Goal: Understand process/instructions: Learn about a topic

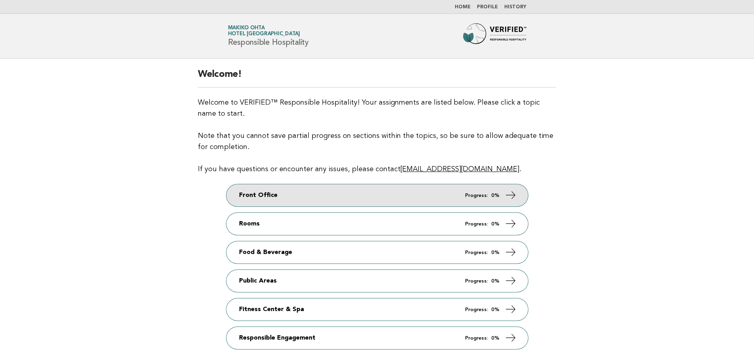
click at [398, 200] on link "Front Office Progress: 0%" at bounding box center [377, 195] width 302 height 22
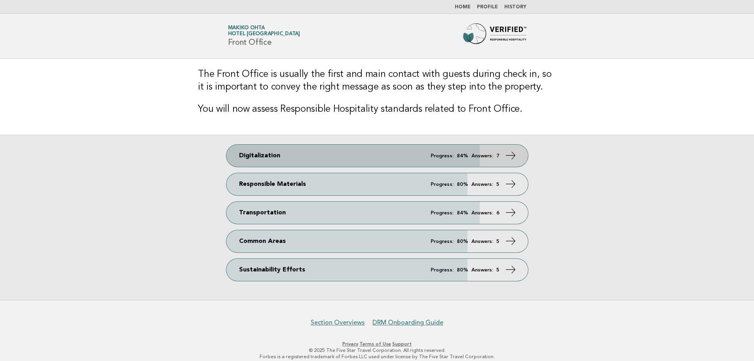
click at [384, 151] on link "Digitalization Progress: 84% Answers: 7" at bounding box center [377, 155] width 302 height 22
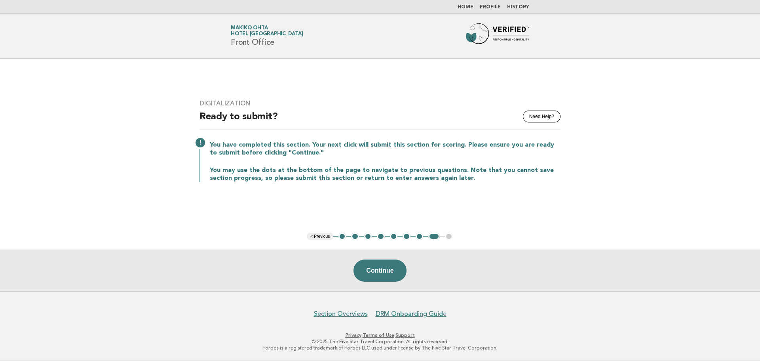
click at [356, 236] on button "2" at bounding box center [355, 236] width 8 height 8
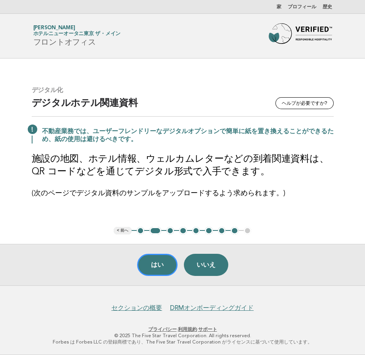
click at [312, 145] on div "デジタル化 ヘルプが必要ですか? デジタルホテル関連資料 不動産業務では、ユーザーフレンドリーなデジタルオプションで簡単に紙を置き換えることができるため、紙の…" at bounding box center [182, 143] width 321 height 132
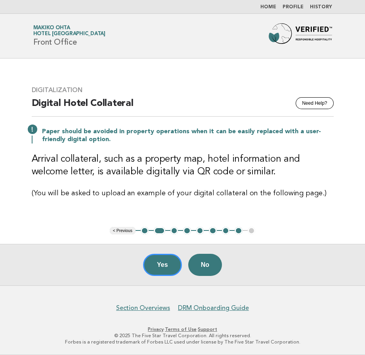
click at [173, 232] on button "3" at bounding box center [174, 231] width 8 height 8
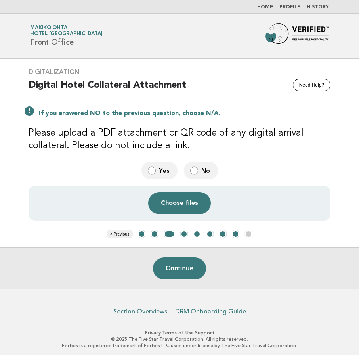
click at [183, 234] on button "4" at bounding box center [184, 234] width 8 height 8
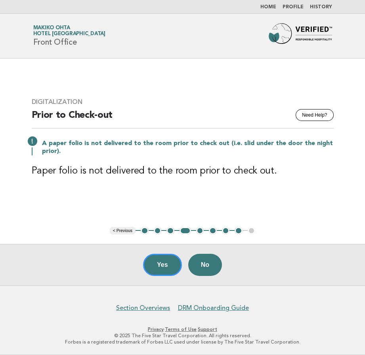
click at [198, 232] on button "5" at bounding box center [200, 231] width 8 height 8
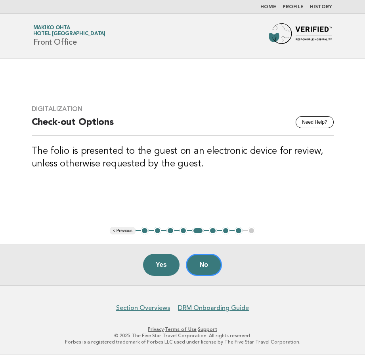
click at [211, 232] on button "6" at bounding box center [213, 231] width 8 height 8
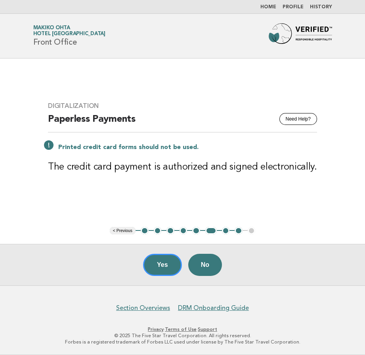
click at [226, 233] on button "7" at bounding box center [226, 231] width 8 height 8
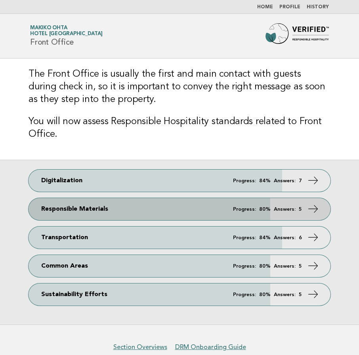
click at [109, 210] on link "Responsible Materials Progress: 80% Answers: 5" at bounding box center [180, 209] width 302 height 22
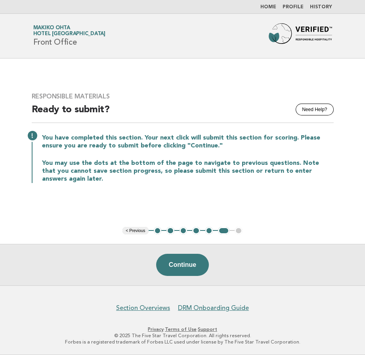
click at [171, 233] on button "2" at bounding box center [170, 231] width 8 height 8
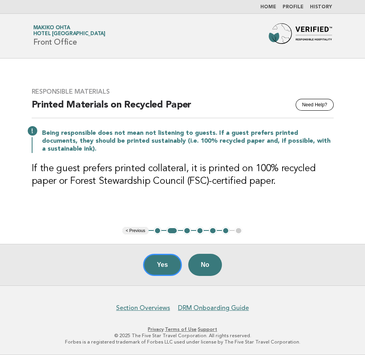
click at [186, 232] on button "3" at bounding box center [187, 231] width 8 height 8
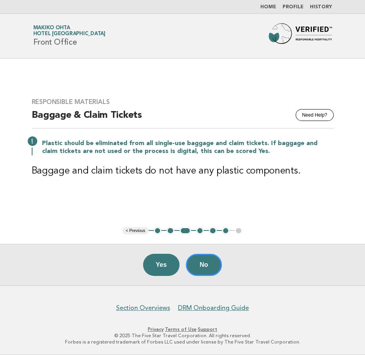
click at [199, 231] on button "4" at bounding box center [200, 231] width 8 height 8
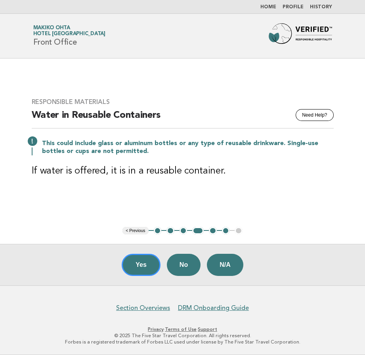
click at [211, 233] on button "5" at bounding box center [213, 231] width 8 height 8
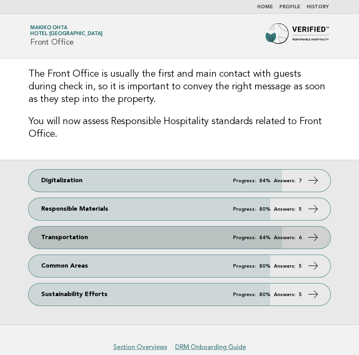
click at [124, 239] on link "Transportation Progress: 84% Answers: 6" at bounding box center [180, 238] width 302 height 22
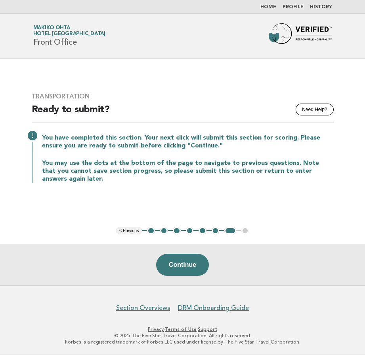
click at [165, 234] on button "2" at bounding box center [164, 231] width 8 height 8
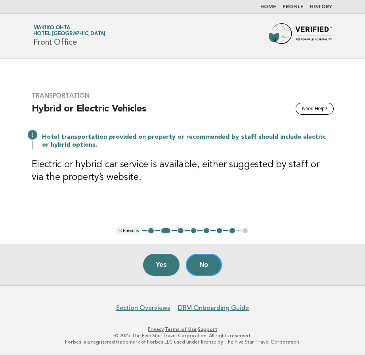
click at [179, 233] on button "3" at bounding box center [181, 231] width 8 height 8
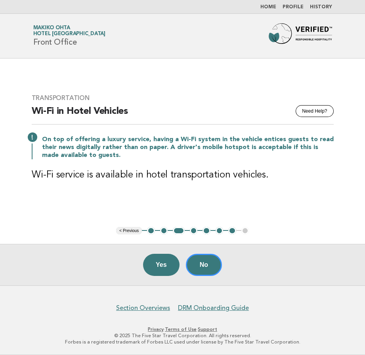
click at [192, 232] on button "4" at bounding box center [194, 231] width 8 height 8
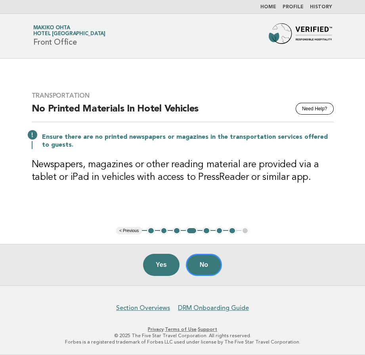
click at [207, 234] on button "5" at bounding box center [206, 231] width 8 height 8
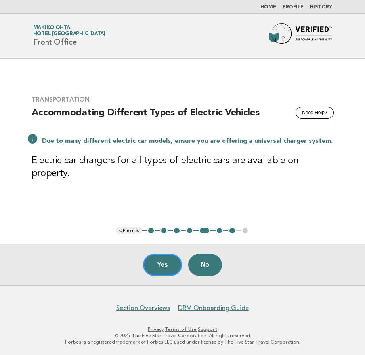
click at [219, 234] on button "6" at bounding box center [219, 231] width 8 height 8
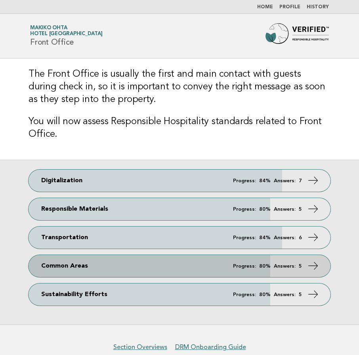
click at [124, 265] on link "Common Areas Progress: 80% Answers: 5" at bounding box center [180, 266] width 302 height 22
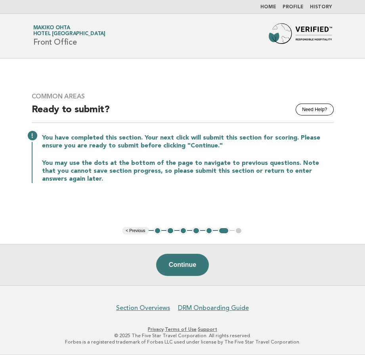
click at [171, 234] on button "2" at bounding box center [170, 231] width 8 height 8
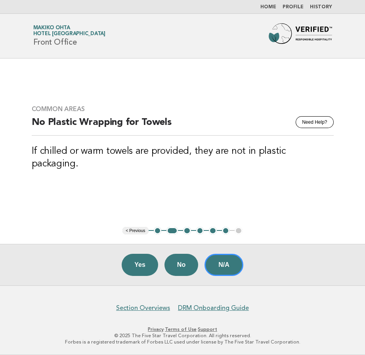
click at [185, 232] on button "3" at bounding box center [187, 231] width 8 height 8
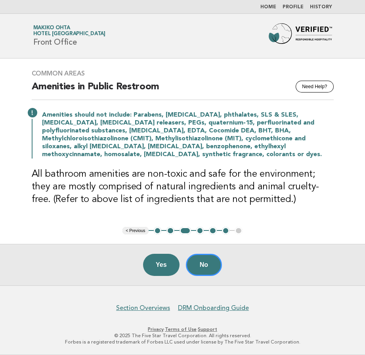
click at [198, 231] on button "4" at bounding box center [200, 231] width 8 height 8
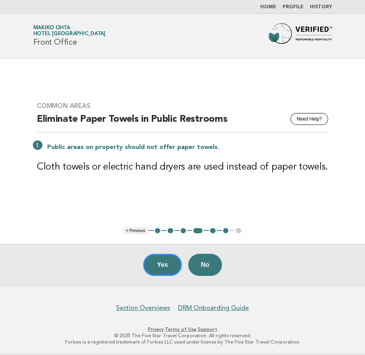
click at [213, 231] on button "5" at bounding box center [213, 231] width 8 height 8
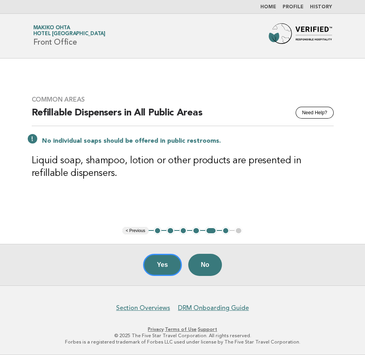
click at [184, 232] on button "3" at bounding box center [183, 231] width 8 height 8
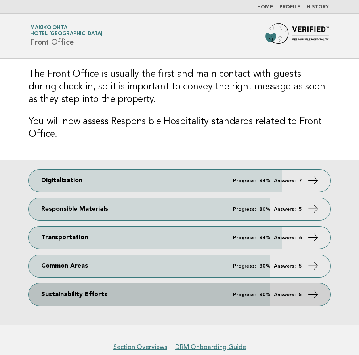
click at [129, 296] on link "Sustainability Efforts Progress: 80% Answers: 5" at bounding box center [180, 295] width 302 height 22
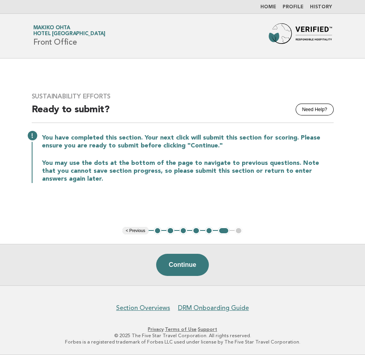
click at [169, 231] on button "2" at bounding box center [170, 231] width 8 height 8
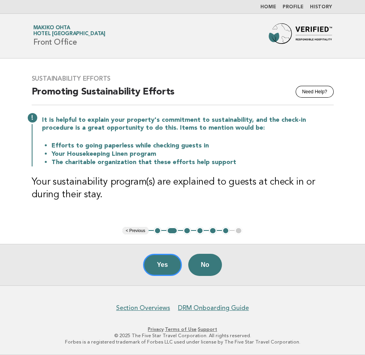
click at [186, 231] on button "3" at bounding box center [187, 231] width 8 height 8
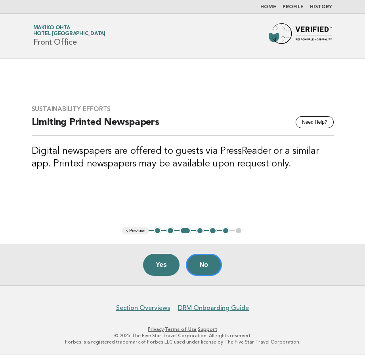
click at [200, 232] on button "4" at bounding box center [200, 231] width 8 height 8
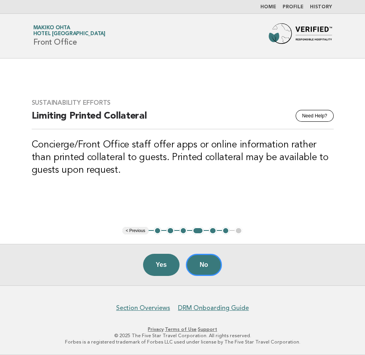
click at [212, 232] on button "5" at bounding box center [213, 231] width 8 height 8
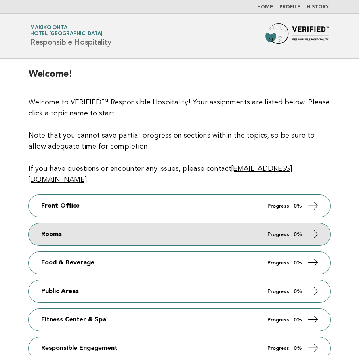
click at [95, 224] on link "Rooms Progress: 0%" at bounding box center [180, 235] width 302 height 22
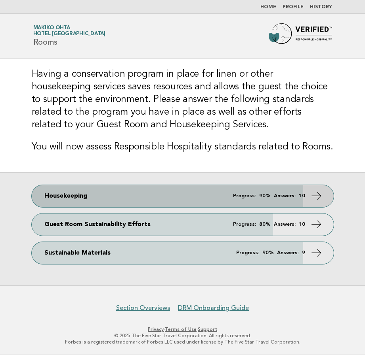
click at [99, 193] on link "Housekeeping Progress: 90% Answers: 10" at bounding box center [183, 196] width 302 height 22
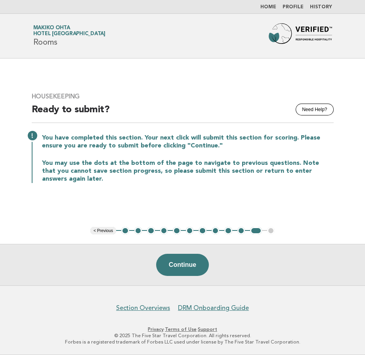
click at [138, 232] on button "2" at bounding box center [138, 231] width 8 height 8
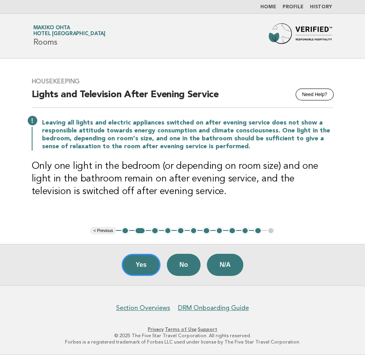
click at [155, 232] on button "3" at bounding box center [155, 231] width 8 height 8
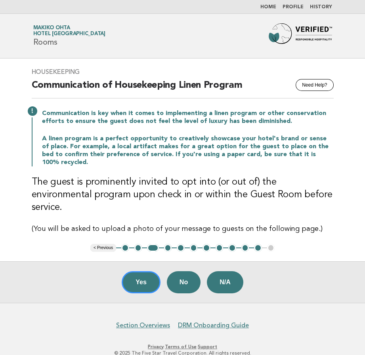
click at [165, 244] on button "4" at bounding box center [168, 248] width 8 height 8
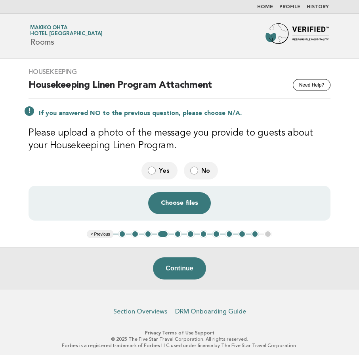
click at [175, 234] on button "5" at bounding box center [178, 234] width 8 height 8
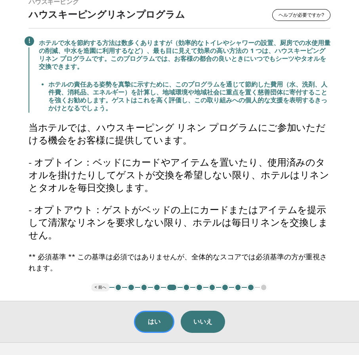
scroll to position [79, 0]
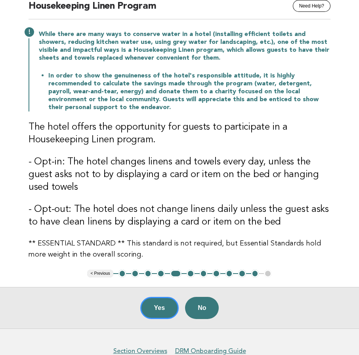
click at [190, 276] on button "6" at bounding box center [190, 274] width 8 height 8
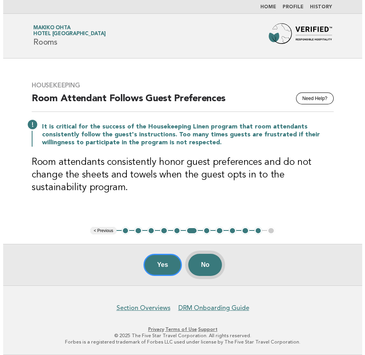
scroll to position [0, 0]
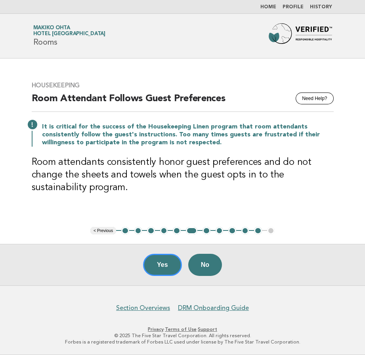
click at [206, 232] on button "7" at bounding box center [206, 231] width 8 height 8
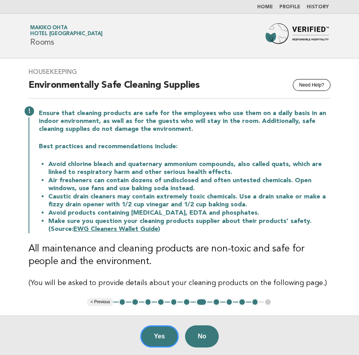
click at [216, 302] on button "8" at bounding box center [216, 302] width 8 height 8
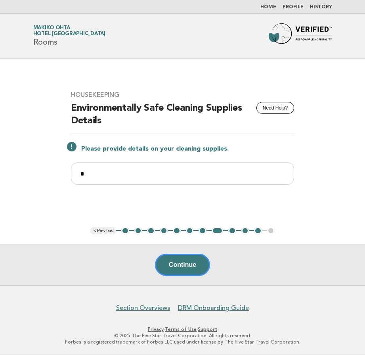
click at [233, 232] on button "9" at bounding box center [232, 231] width 8 height 8
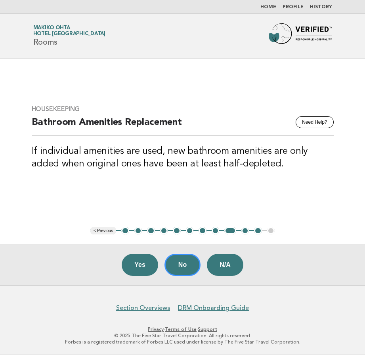
click at [244, 232] on button "10" at bounding box center [245, 231] width 8 height 8
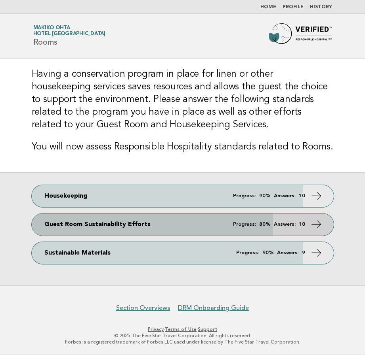
click at [147, 226] on link "Guest Room Sustainability Efforts Progress: 80% Answers: 10" at bounding box center [183, 225] width 302 height 22
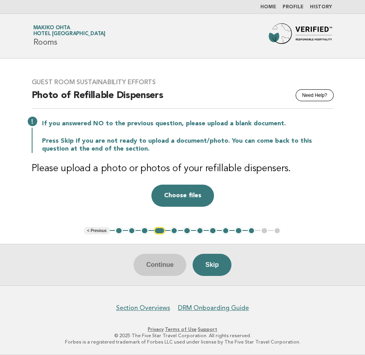
click at [131, 230] on button "2" at bounding box center [132, 231] width 8 height 8
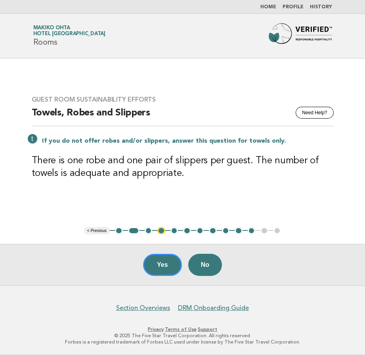
click at [146, 231] on button "3" at bounding box center [148, 231] width 8 height 8
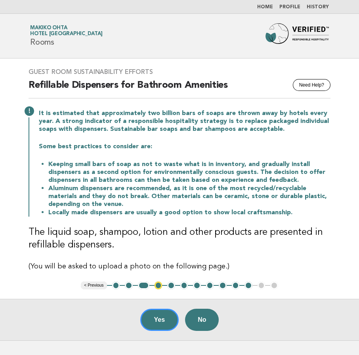
click at [160, 287] on button "4" at bounding box center [158, 286] width 8 height 8
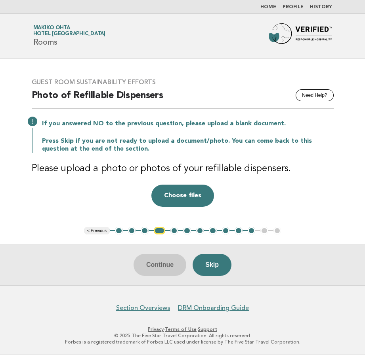
click at [174, 232] on button "5" at bounding box center [174, 231] width 8 height 8
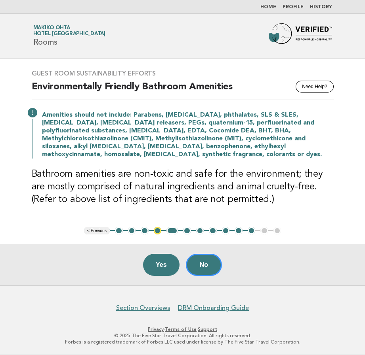
click at [186, 232] on button "6" at bounding box center [187, 231] width 8 height 8
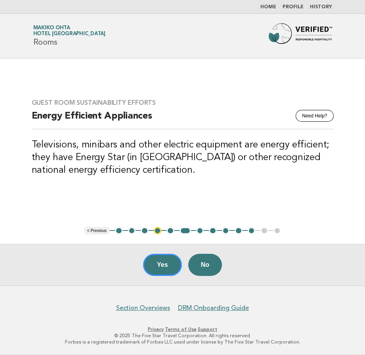
click at [199, 232] on button "7" at bounding box center [200, 231] width 8 height 8
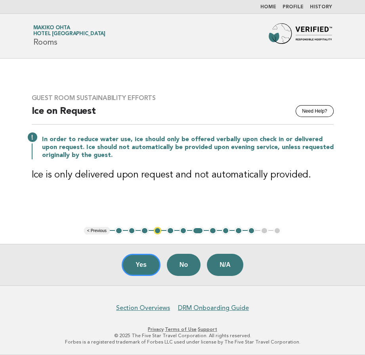
click at [213, 232] on button "8" at bounding box center [213, 231] width 8 height 8
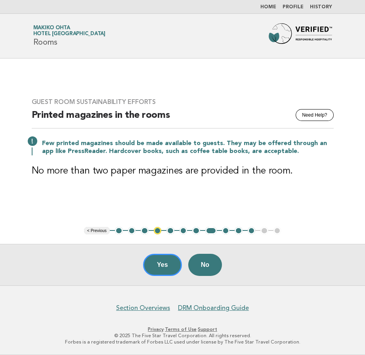
click at [223, 232] on button "9" at bounding box center [226, 231] width 8 height 8
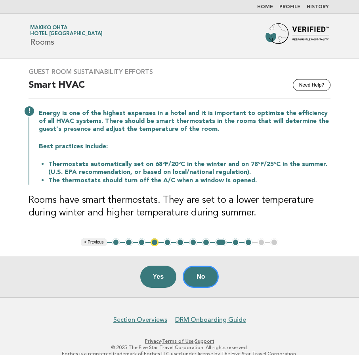
click at [232, 243] on button "10" at bounding box center [236, 243] width 8 height 8
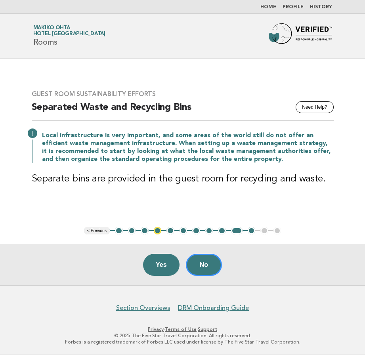
click at [251, 232] on button "11" at bounding box center [251, 231] width 8 height 8
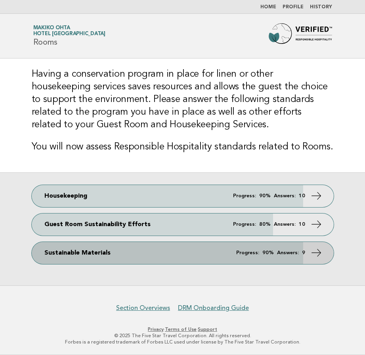
click at [152, 254] on link "Sustainable Materials Progress: 90% Answers: 9" at bounding box center [183, 253] width 302 height 22
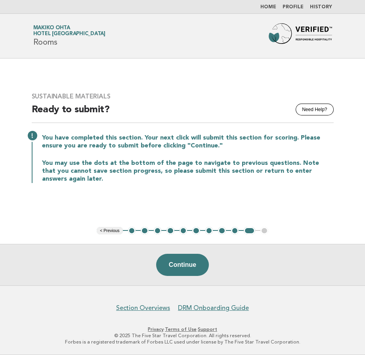
click at [147, 231] on button "2" at bounding box center [145, 231] width 8 height 8
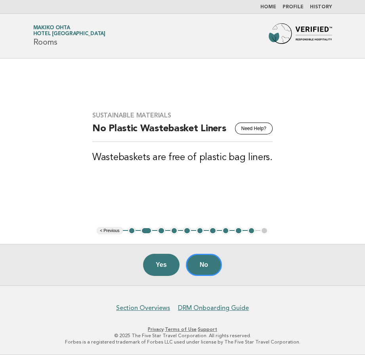
click at [162, 231] on button "3" at bounding box center [161, 231] width 8 height 8
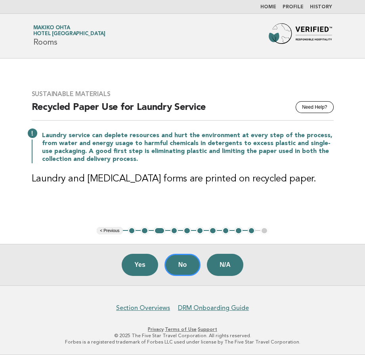
click at [173, 230] on button "4" at bounding box center [174, 231] width 8 height 8
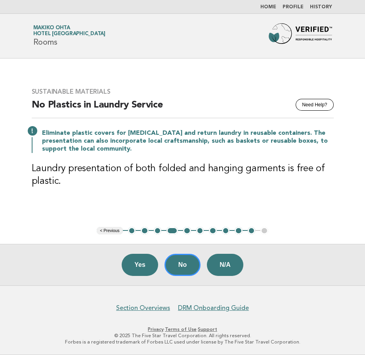
click at [187, 230] on button "5" at bounding box center [187, 231] width 8 height 8
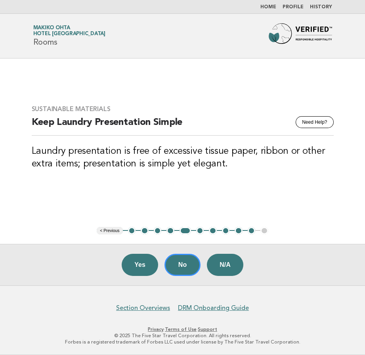
click at [199, 235] on main "Sustainable Materials Need Help? Keep Laundry Presentation Simple Laundry prese…" at bounding box center [182, 172] width 365 height 227
click at [200, 230] on button "6" at bounding box center [200, 231] width 8 height 8
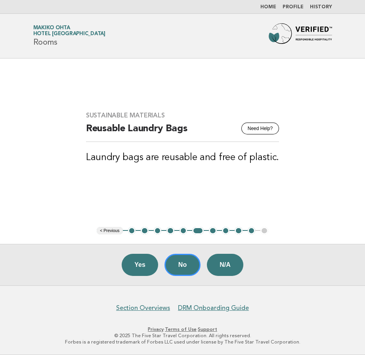
click at [212, 230] on button "7" at bounding box center [213, 231] width 8 height 8
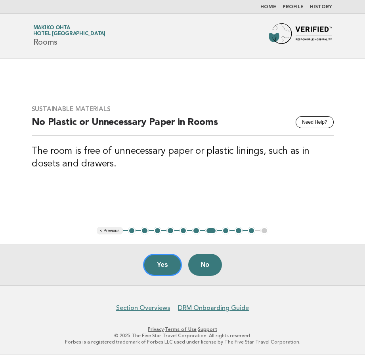
click at [226, 231] on button "8" at bounding box center [226, 231] width 8 height 8
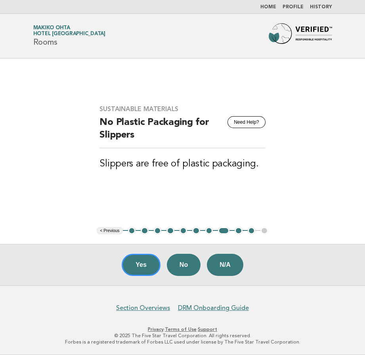
click at [239, 231] on button "9" at bounding box center [238, 231] width 8 height 8
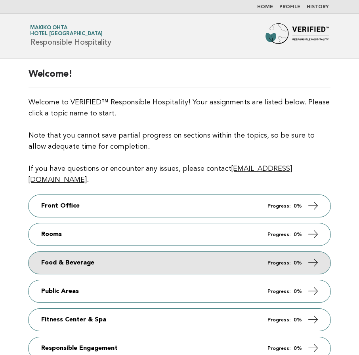
click at [77, 259] on link "Food & Beverage Progress: 0%" at bounding box center [180, 263] width 302 height 22
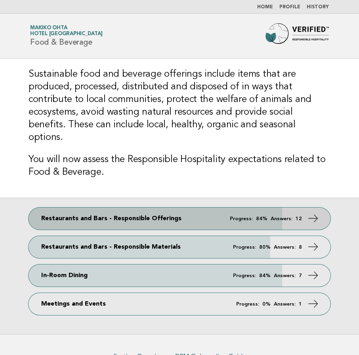
click at [145, 208] on link "Restaurants and Bars - Responsible Offerings Progress: 84% Answers: 12" at bounding box center [180, 219] width 302 height 22
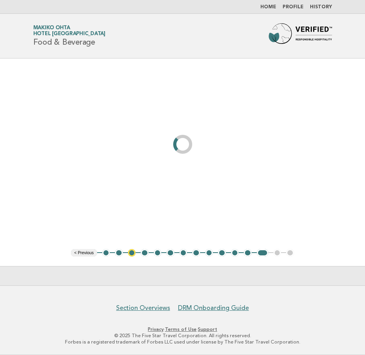
click at [88, 207] on main "< Previous 1 2 3 4 5 6 7 8 9 10 11 12 13 14 15" at bounding box center [182, 172] width 365 height 227
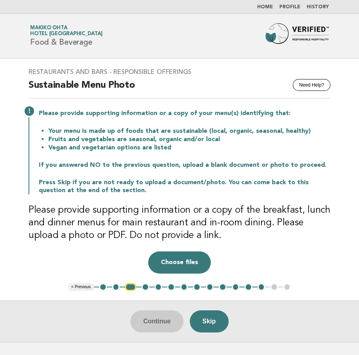
click at [116, 287] on button "2" at bounding box center [116, 287] width 8 height 8
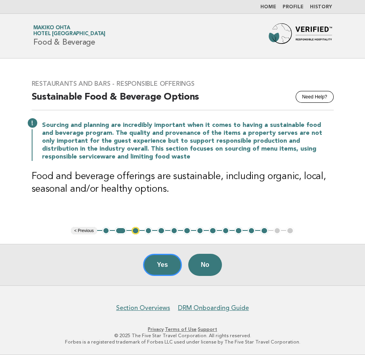
click at [134, 230] on button "3" at bounding box center [135, 231] width 8 height 8
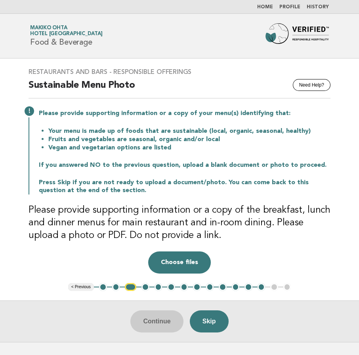
click at [144, 289] on button "4" at bounding box center [145, 287] width 8 height 8
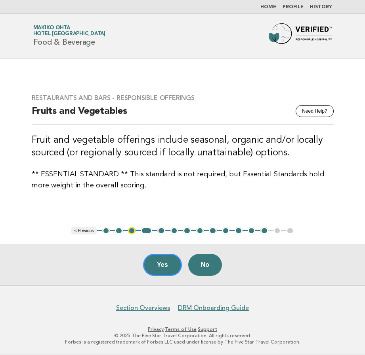
click at [163, 231] on button "5" at bounding box center [161, 231] width 8 height 8
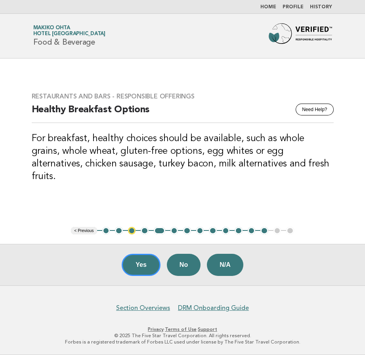
click at [174, 231] on button "6" at bounding box center [174, 231] width 8 height 8
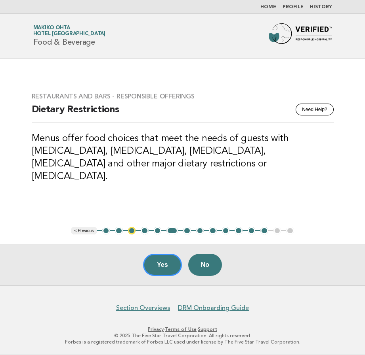
click at [187, 231] on button "7" at bounding box center [187, 231] width 8 height 8
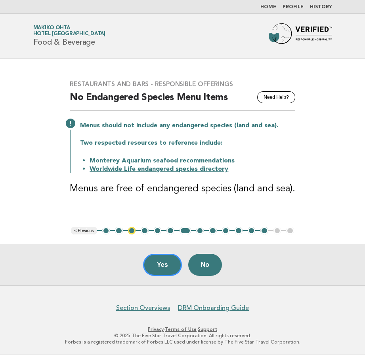
click at [198, 232] on button "8" at bounding box center [200, 231] width 8 height 8
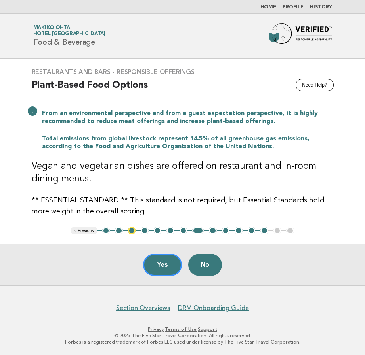
click at [212, 231] on button "9" at bounding box center [213, 231] width 8 height 8
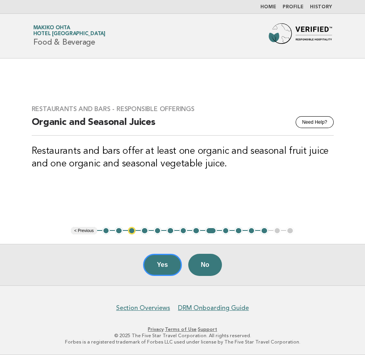
click at [222, 232] on button "10" at bounding box center [226, 231] width 8 height 8
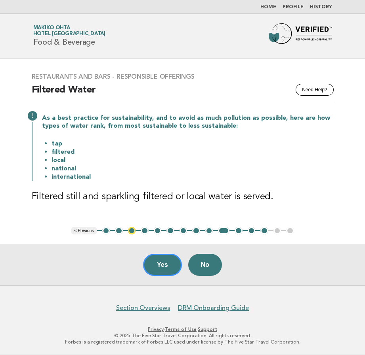
click at [237, 230] on button "11" at bounding box center [238, 231] width 8 height 8
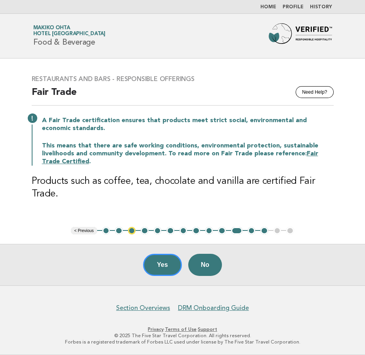
click at [247, 230] on ul "< Previous 1 2 3 4 5 6 7 8 9 10 11 12 13 14 15" at bounding box center [182, 231] width 223 height 8
click at [251, 232] on button "12" at bounding box center [251, 231] width 8 height 8
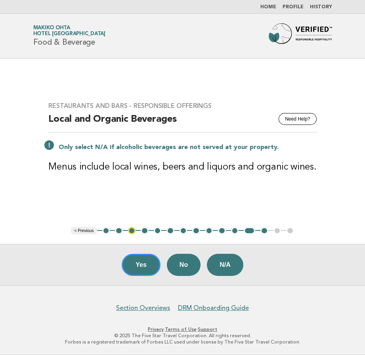
click at [263, 231] on button "13" at bounding box center [264, 231] width 8 height 8
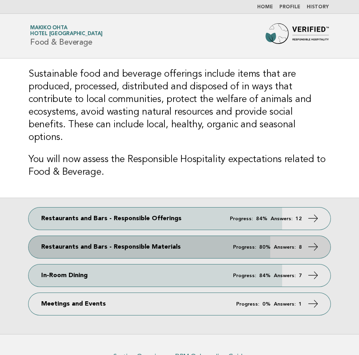
click at [194, 236] on link "Restaurants and Bars - Responsible Materials Progress: 80% Answers: 8" at bounding box center [180, 247] width 302 height 22
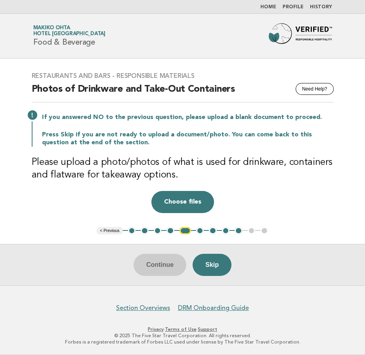
click at [145, 230] on button "2" at bounding box center [145, 231] width 8 height 8
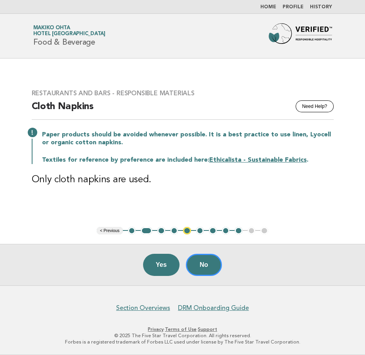
click at [164, 232] on button "3" at bounding box center [161, 231] width 8 height 8
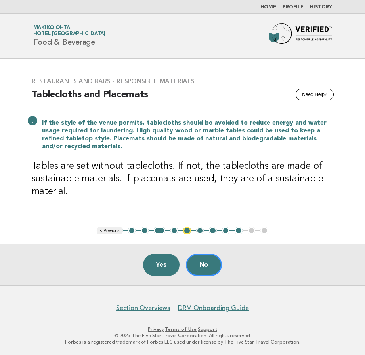
click at [174, 232] on button "4" at bounding box center [174, 231] width 8 height 8
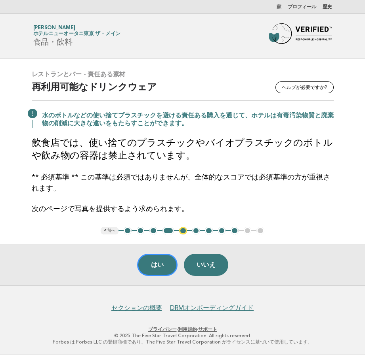
click at [252, 38] on div "フォーブス・トラベルガイド 太田真紀子 ホテルニューオータニ東京 ザ・メイン 食品・飲料" at bounding box center [182, 35] width 321 height 25
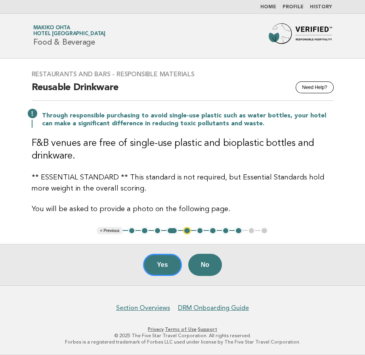
click at [200, 228] on button "6" at bounding box center [200, 231] width 8 height 8
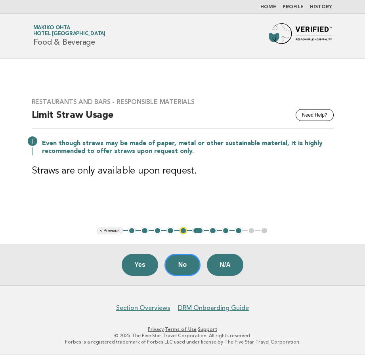
click at [215, 230] on button "7" at bounding box center [213, 231] width 8 height 8
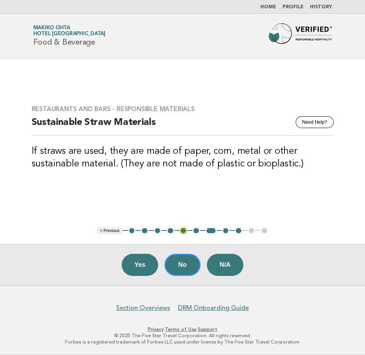
click at [227, 232] on button "8" at bounding box center [226, 231] width 8 height 8
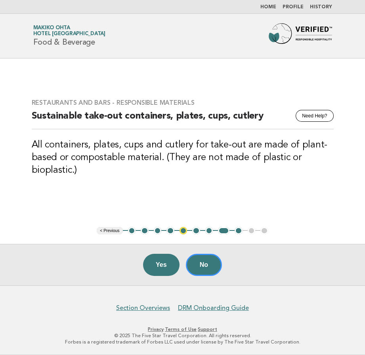
click at [238, 230] on button "9" at bounding box center [238, 231] width 8 height 8
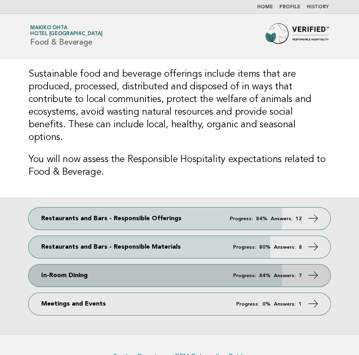
click at [99, 266] on link "In-Room Dining Progress: 84% Answers: 7" at bounding box center [180, 276] width 302 height 22
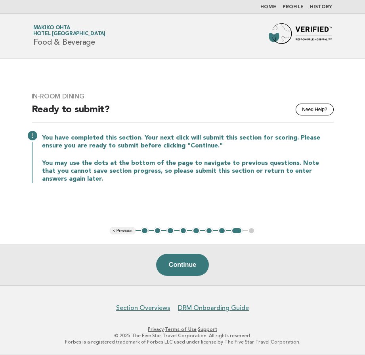
click at [159, 234] on button "2" at bounding box center [158, 231] width 8 height 8
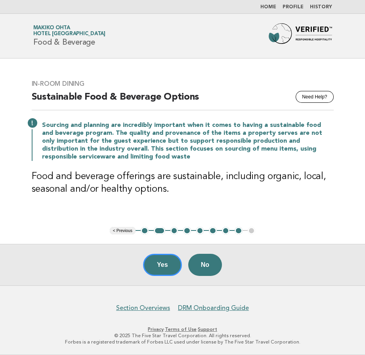
click at [175, 230] on button "3" at bounding box center [174, 231] width 8 height 8
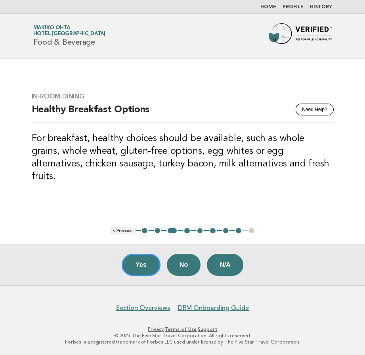
click at [186, 231] on button "4" at bounding box center [187, 231] width 8 height 8
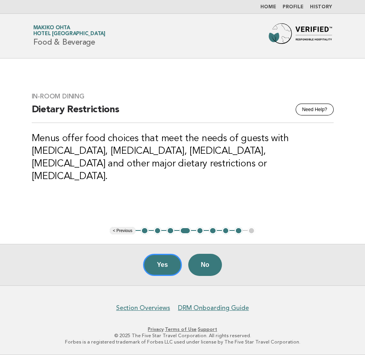
click at [199, 232] on button "5" at bounding box center [200, 231] width 8 height 8
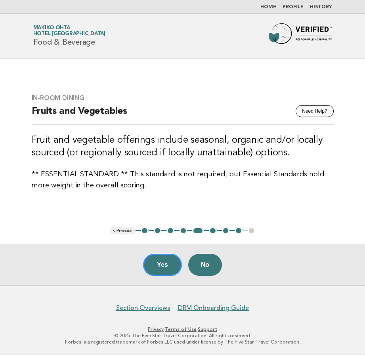
click at [212, 231] on button "6" at bounding box center [213, 231] width 8 height 8
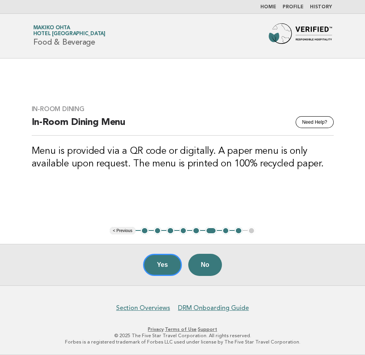
click at [224, 232] on button "7" at bounding box center [226, 231] width 8 height 8
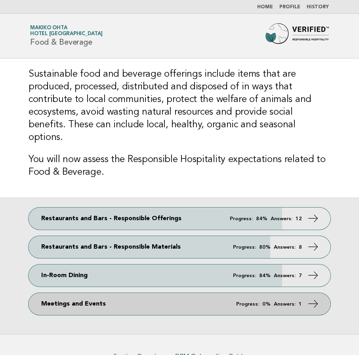
click at [157, 295] on link "Meetings and Events Progress: 0% Answers: 1" at bounding box center [180, 304] width 302 height 22
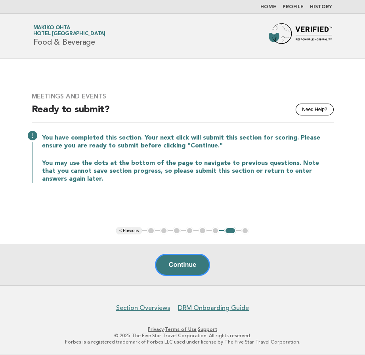
click at [149, 231] on ul "< Previous 1 2 3 4 5 6 7 8" at bounding box center [182, 231] width 133 height 8
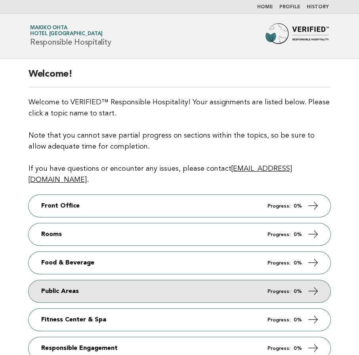
click at [129, 281] on link "Public Areas Progress: 0%" at bounding box center [180, 292] width 302 height 22
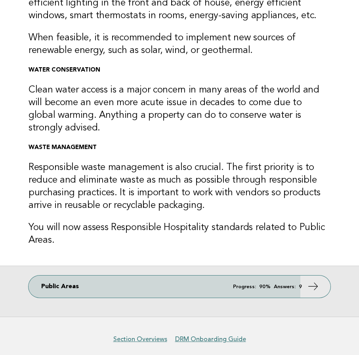
scroll to position [158, 0]
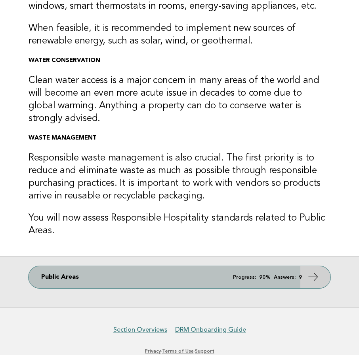
click at [165, 275] on link "Public Areas Progress: 90% Answers: 9" at bounding box center [180, 277] width 302 height 22
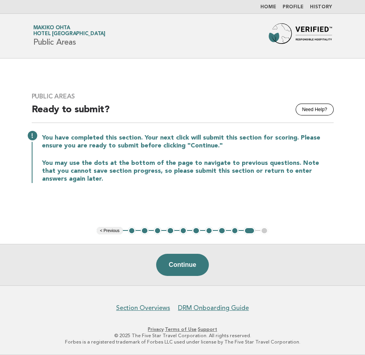
click at [145, 232] on button "2" at bounding box center [145, 231] width 8 height 8
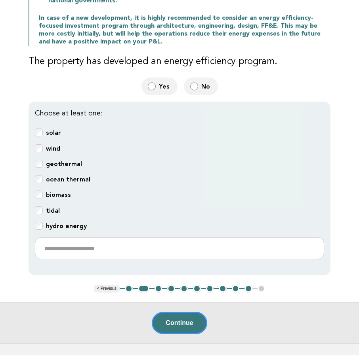
scroll to position [198, 0]
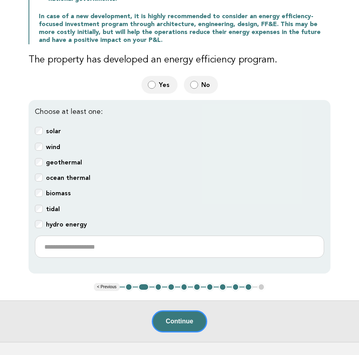
click at [160, 283] on button "3" at bounding box center [158, 287] width 8 height 8
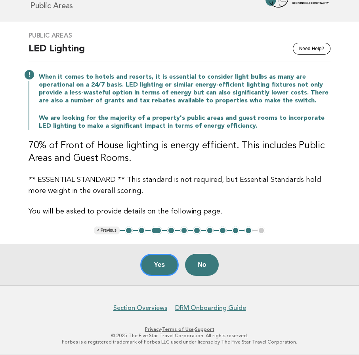
scroll to position [36, 0]
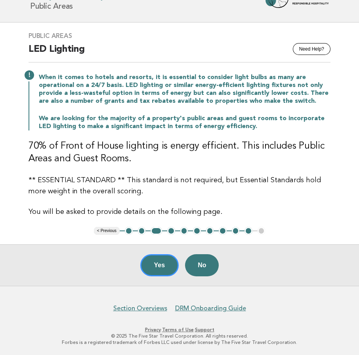
click at [168, 233] on button "4" at bounding box center [171, 231] width 8 height 8
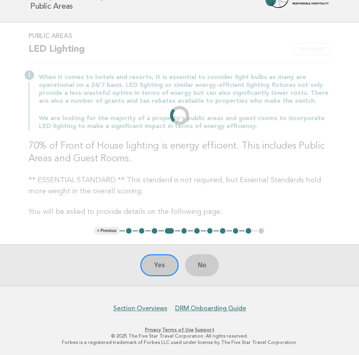
scroll to position [0, 0]
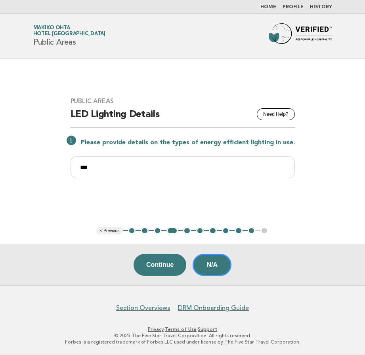
click at [186, 232] on button "5" at bounding box center [187, 231] width 8 height 8
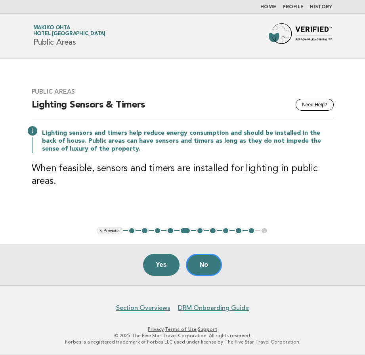
click at [197, 231] on button "6" at bounding box center [200, 231] width 8 height 8
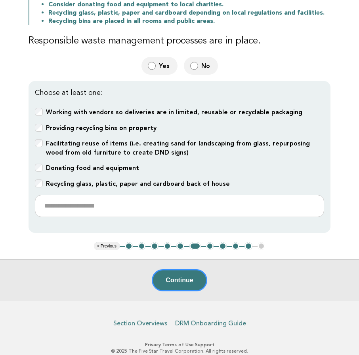
scroll to position [198, 0]
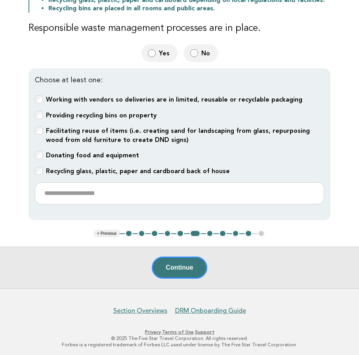
click at [210, 233] on button "7" at bounding box center [210, 234] width 8 height 8
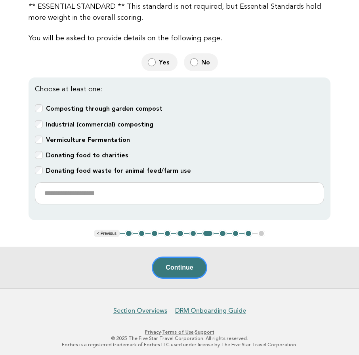
scroll to position [309, 0]
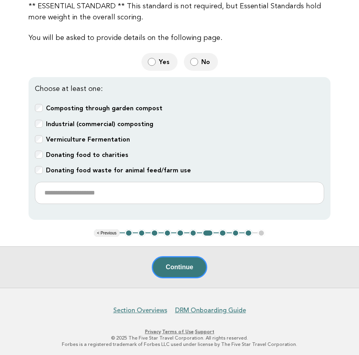
click at [224, 232] on button "8" at bounding box center [223, 234] width 8 height 8
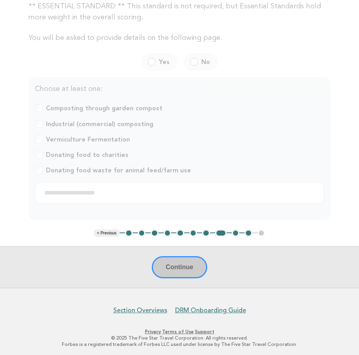
scroll to position [0, 0]
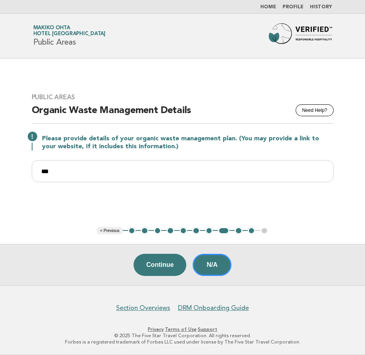
click at [239, 232] on button "9" at bounding box center [238, 231] width 8 height 8
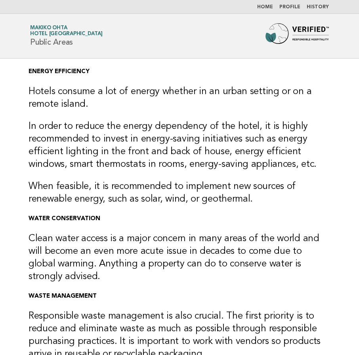
scroll to position [158, 0]
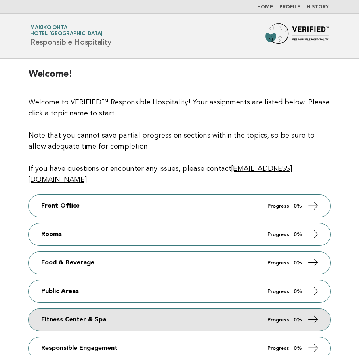
click at [105, 312] on link "Fitness Center & Spa Progress: 0%" at bounding box center [180, 320] width 302 height 22
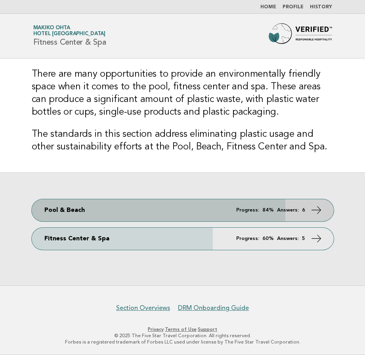
click at [114, 212] on link "Pool & Beach Progress: 84% Answers: 6" at bounding box center [183, 211] width 302 height 22
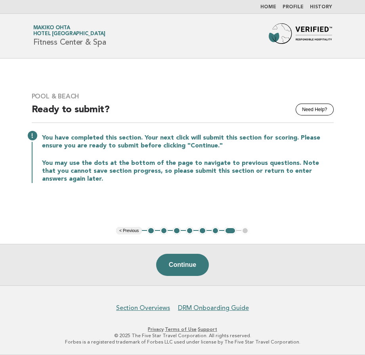
click at [162, 229] on button "2" at bounding box center [164, 231] width 8 height 8
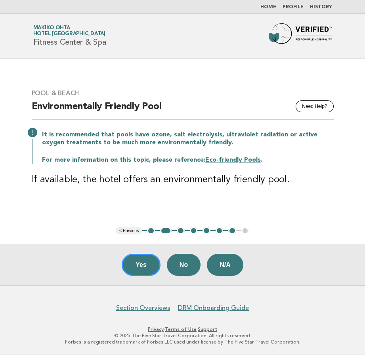
click at [180, 231] on button "3" at bounding box center [181, 231] width 8 height 8
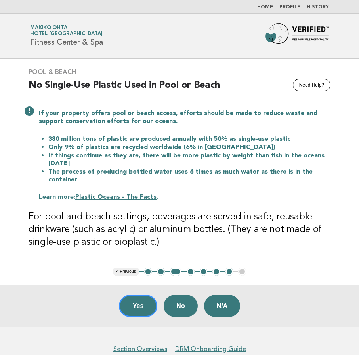
click at [188, 272] on button "4" at bounding box center [190, 272] width 8 height 8
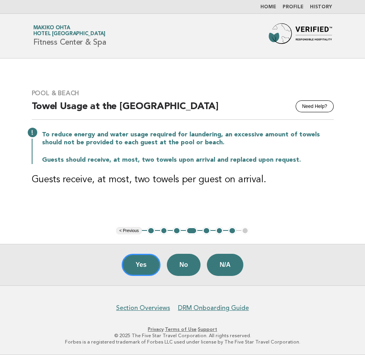
click at [208, 234] on button "5" at bounding box center [206, 231] width 8 height 8
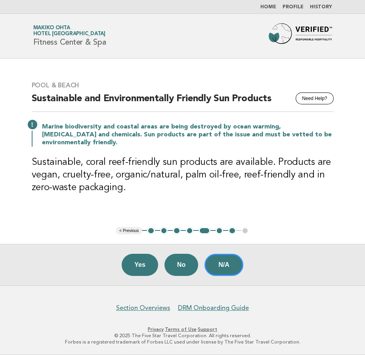
click at [218, 230] on button "6" at bounding box center [219, 231] width 8 height 8
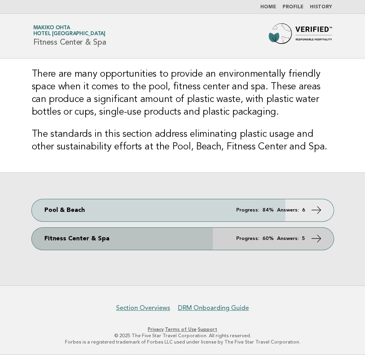
click at [196, 242] on link "Fitness Center & Spa Progress: 60% Answers: 5" at bounding box center [183, 239] width 302 height 22
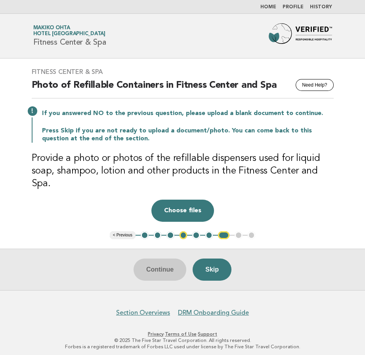
click at [155, 232] on button "2" at bounding box center [158, 236] width 8 height 8
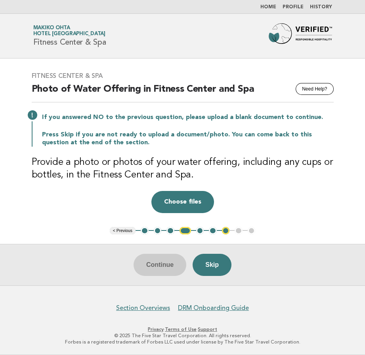
click at [155, 231] on button "2" at bounding box center [158, 231] width 8 height 8
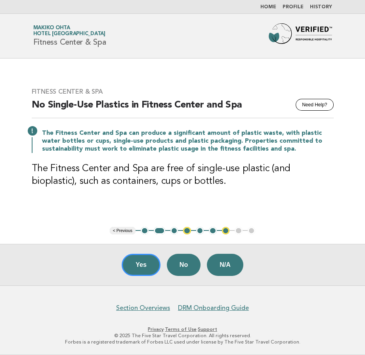
click at [176, 231] on button "3" at bounding box center [174, 231] width 8 height 8
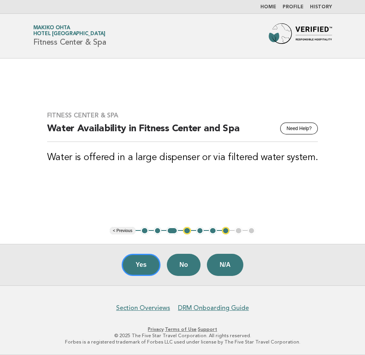
click at [186, 232] on button "4" at bounding box center [187, 231] width 8 height 8
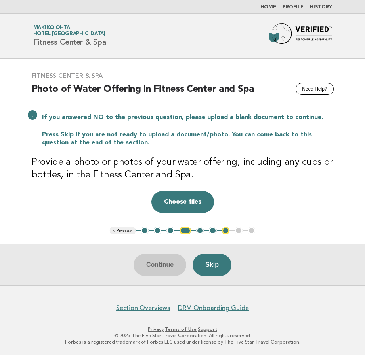
click at [200, 230] on button "5" at bounding box center [200, 231] width 8 height 8
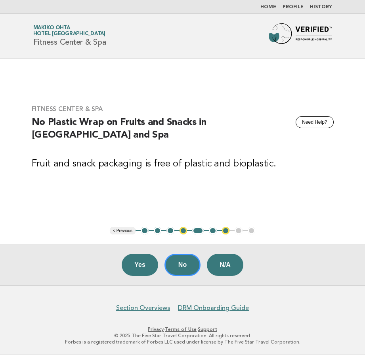
click at [211, 232] on button "6" at bounding box center [213, 231] width 8 height 8
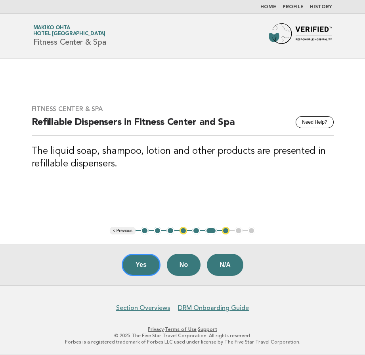
click at [225, 232] on button "7" at bounding box center [226, 231] width 8 height 8
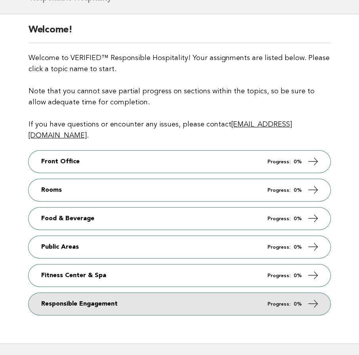
scroll to position [79, 0]
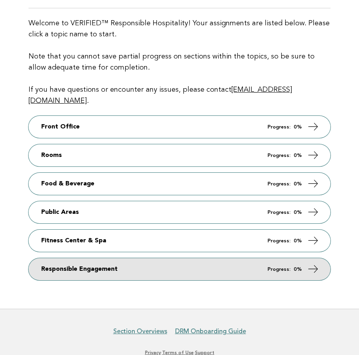
click at [149, 259] on link "Responsible Engagement Progress: 0%" at bounding box center [180, 270] width 302 height 22
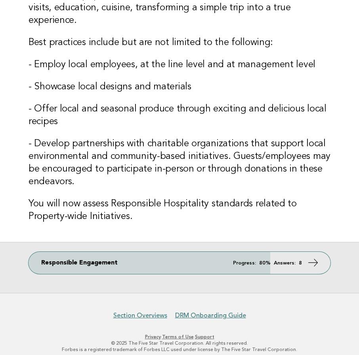
scroll to position [159, 0]
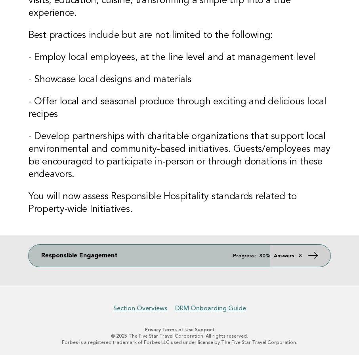
click at [171, 259] on link "Responsible Engagement Progress: 80% Answers: 8" at bounding box center [180, 256] width 302 height 22
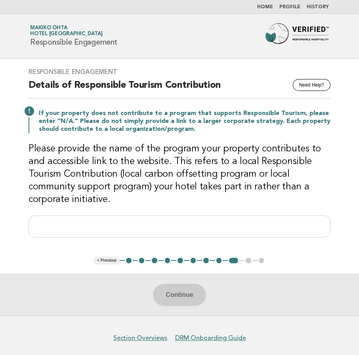
click at [138, 260] on li "2" at bounding box center [142, 261] width 8 height 8
click at [140, 260] on button "2" at bounding box center [142, 261] width 8 height 8
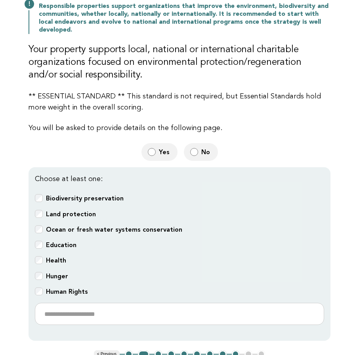
scroll to position [238, 0]
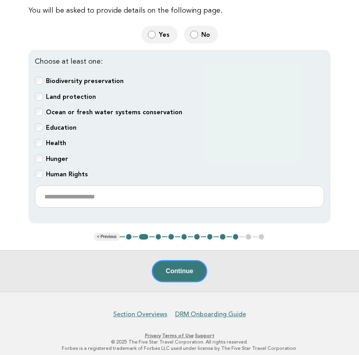
click at [159, 235] on button "3" at bounding box center [158, 237] width 8 height 8
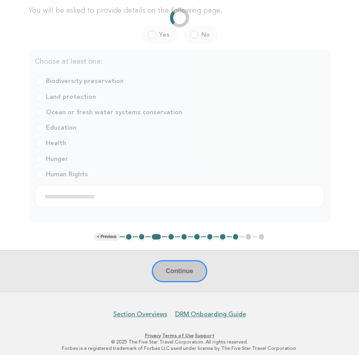
scroll to position [14, 0]
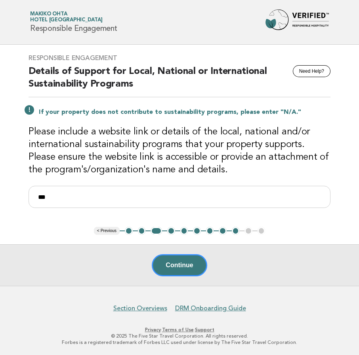
click at [169, 230] on button "4" at bounding box center [171, 231] width 8 height 8
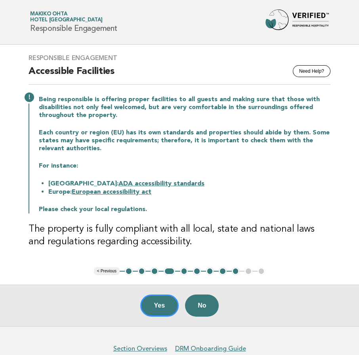
click at [184, 272] on button "5" at bounding box center [184, 272] width 8 height 8
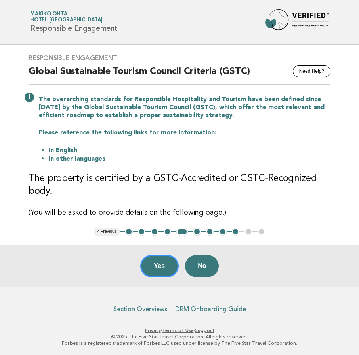
click at [194, 232] on button "6" at bounding box center [197, 232] width 8 height 8
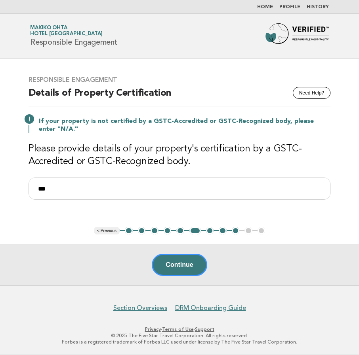
scroll to position [0, 0]
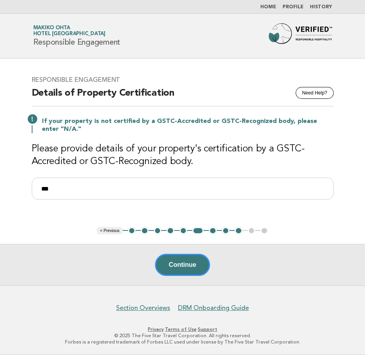
click at [215, 232] on button "7" at bounding box center [213, 231] width 8 height 8
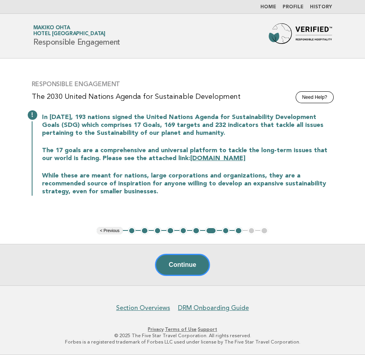
click at [227, 232] on button "8" at bounding box center [226, 231] width 8 height 8
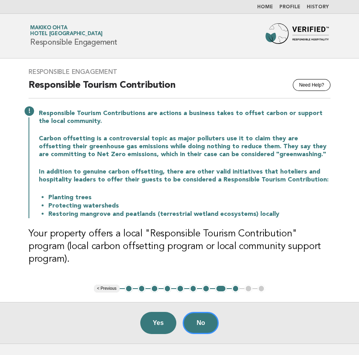
click at [234, 285] on button "9" at bounding box center [236, 289] width 8 height 8
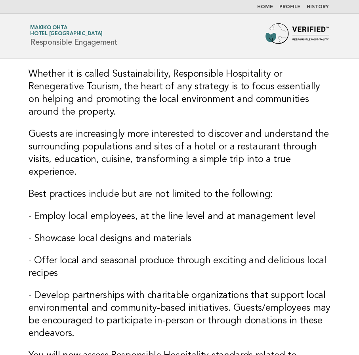
scroll to position [159, 0]
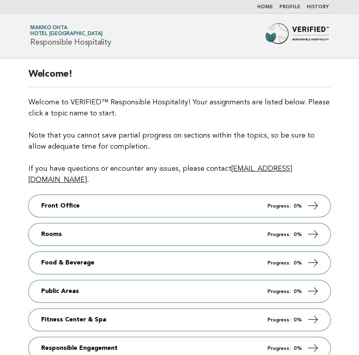
scroll to position [79, 0]
